Goal: Find specific page/section

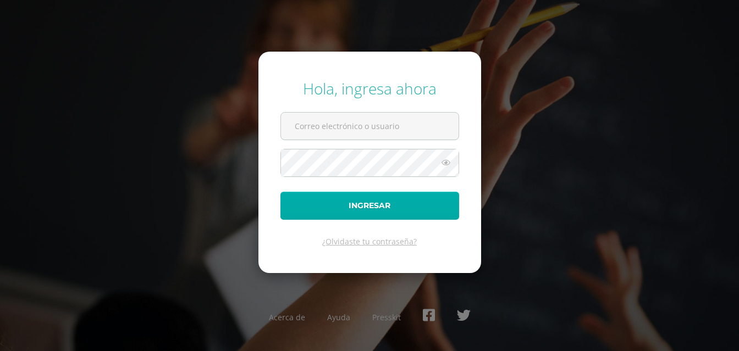
type input "crgramajo14@colegioselshaddai.edu.gt"
click at [336, 201] on button "Ingresar" at bounding box center [369, 206] width 179 height 28
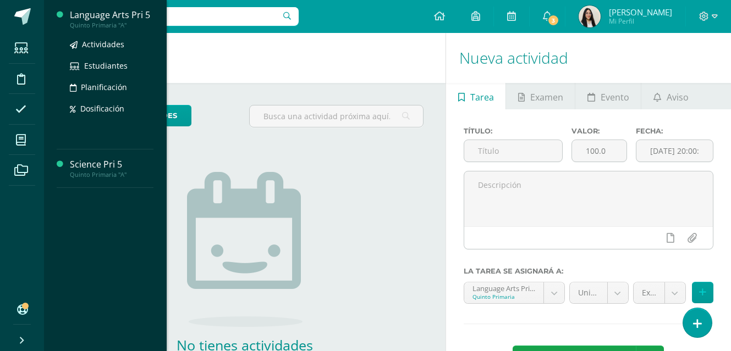
click at [93, 18] on div "Language Arts Pri 5" at bounding box center [112, 15] width 84 height 13
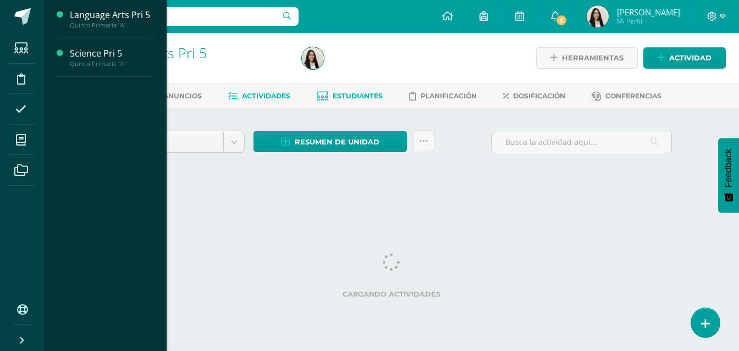
click at [326, 93] on icon at bounding box center [323, 96] width 12 height 9
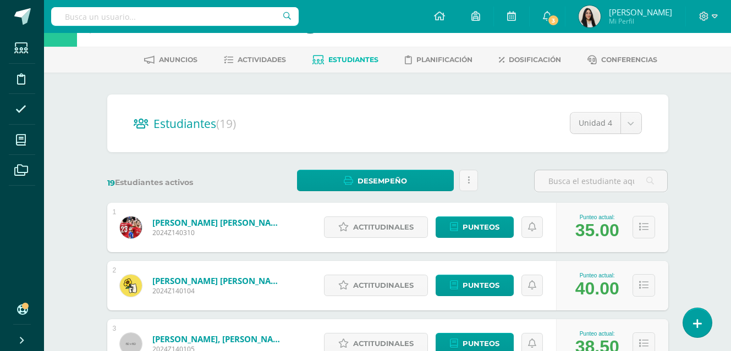
scroll to position [110, 0]
